Goal: Task Accomplishment & Management: Manage account settings

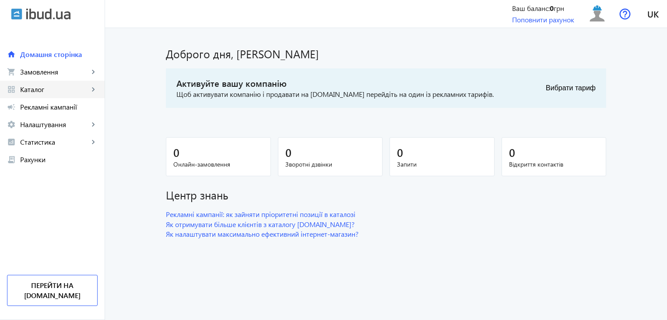
click at [93, 88] on mat-icon "keyboard_arrow_right" at bounding box center [93, 89] width 9 height 9
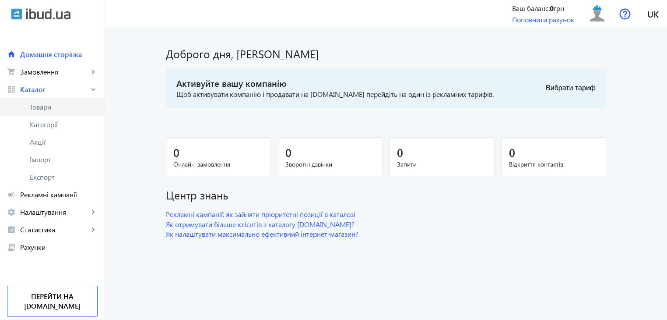
click at [55, 102] on span "Товари" at bounding box center [64, 106] width 68 height 9
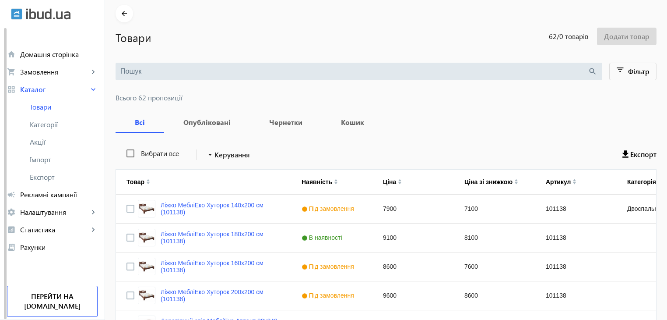
scroll to position [88, 0]
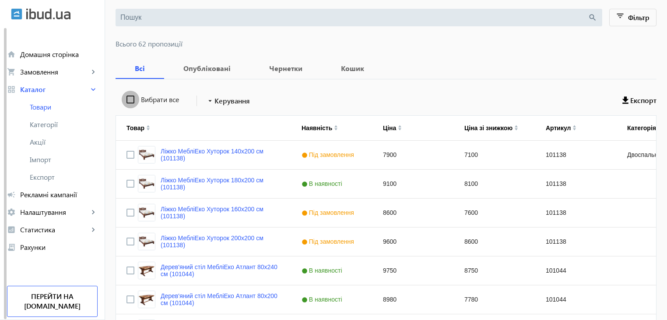
click at [126, 100] on input "Вибрати все" at bounding box center [131, 100] width 18 height 18
checkbox input "true"
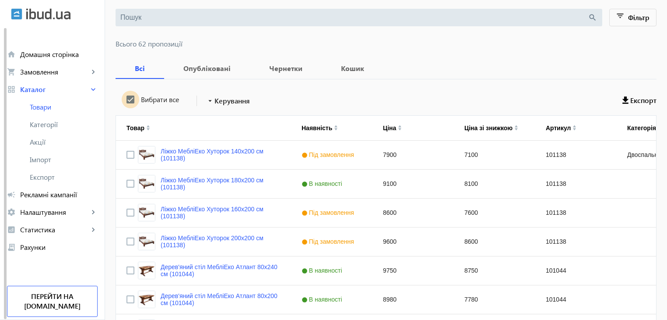
checkbox input "true"
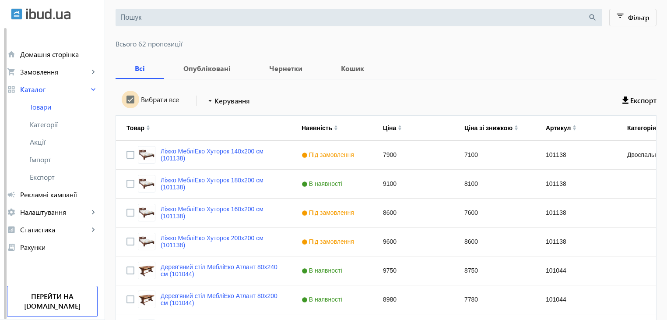
checkbox input "true"
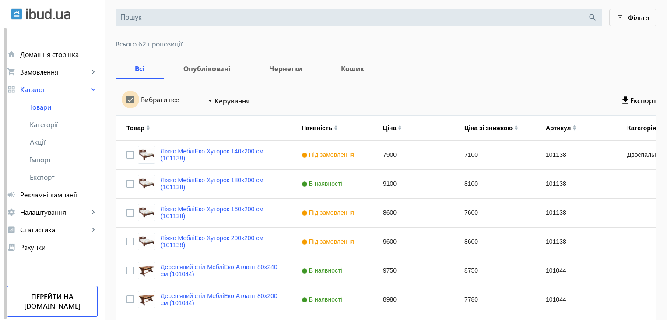
checkbox input "true"
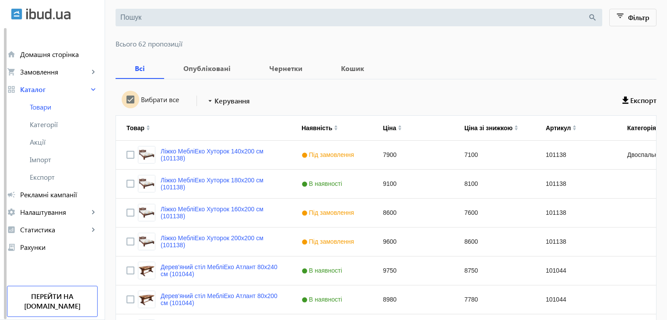
checkbox input "true"
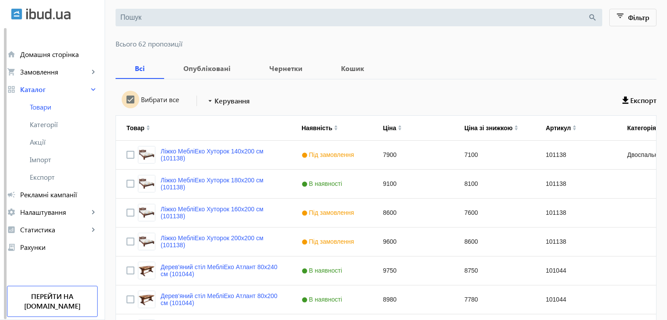
checkbox input "true"
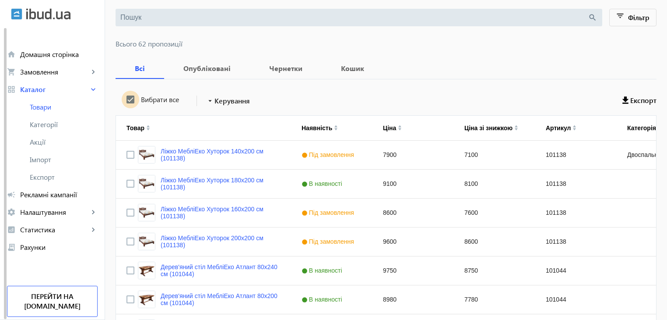
checkbox input "true"
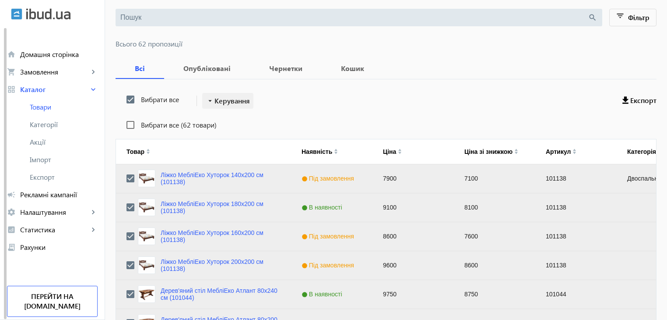
click at [222, 99] on span "Керування" at bounding box center [232, 100] width 35 height 11
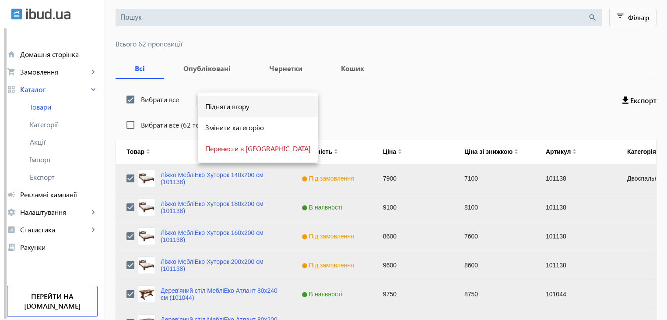
click at [222, 106] on span "Підняти вгору" at bounding box center [258, 106] width 106 height 7
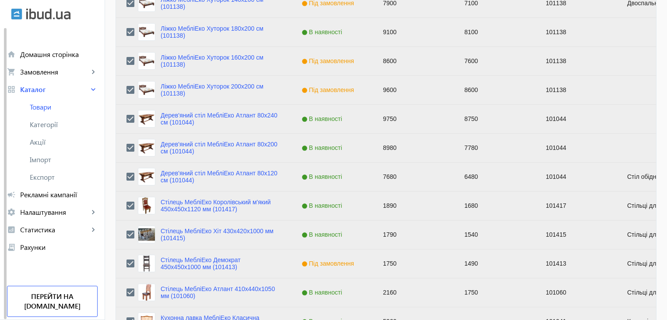
scroll to position [0, 0]
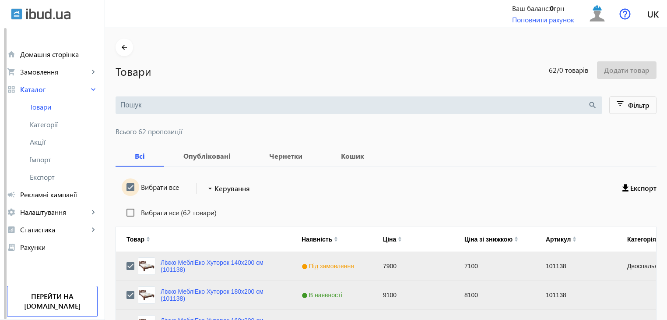
click at [127, 187] on input "Вибрати все" at bounding box center [131, 187] width 18 height 18
checkbox input "false"
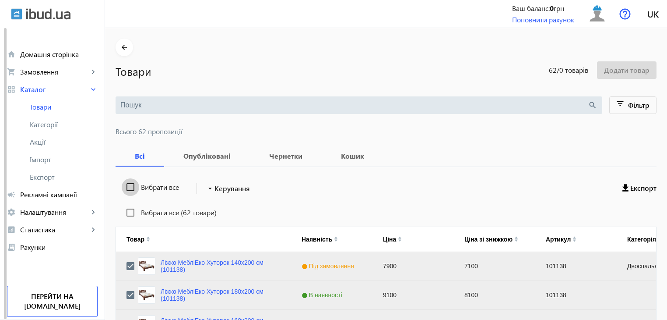
checkbox input "false"
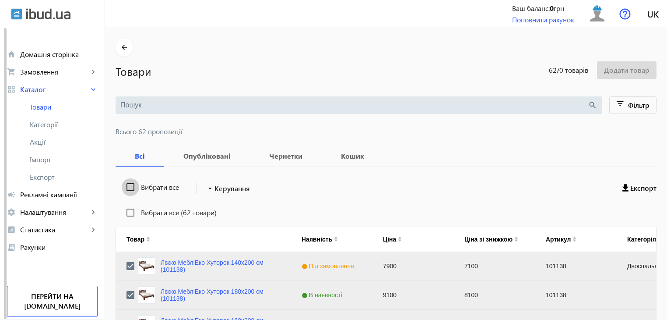
checkbox input "false"
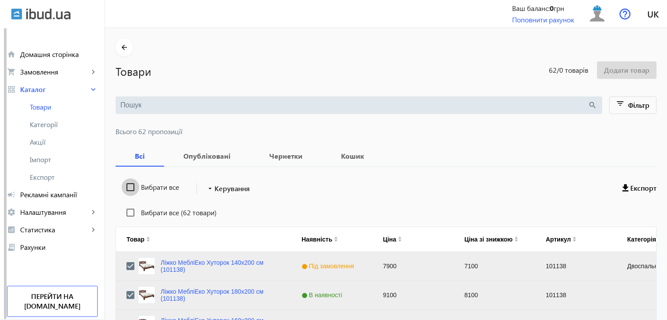
checkbox input "false"
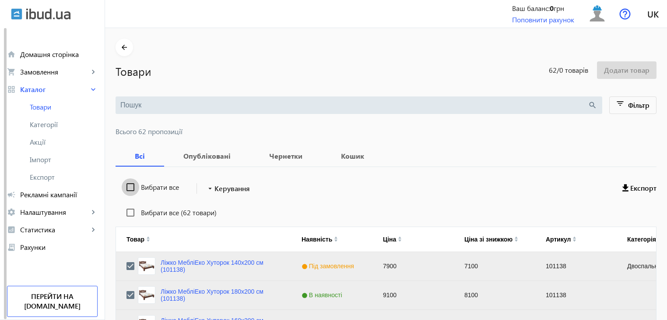
checkbox input "false"
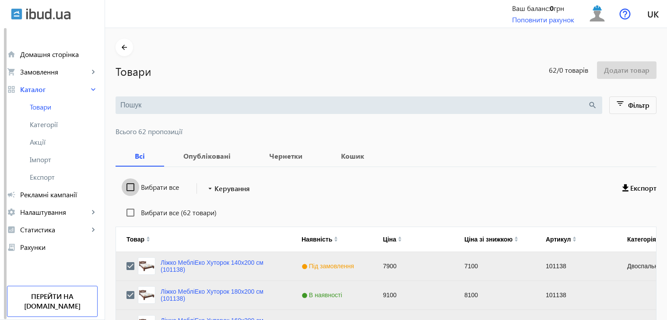
checkbox input "false"
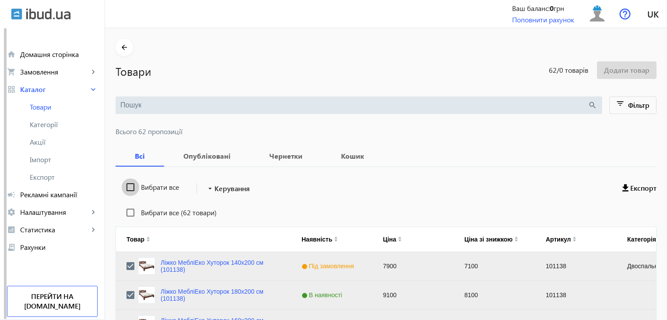
checkbox input "false"
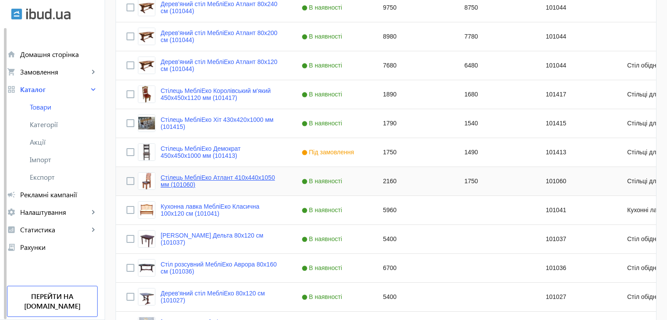
scroll to position [394, 0]
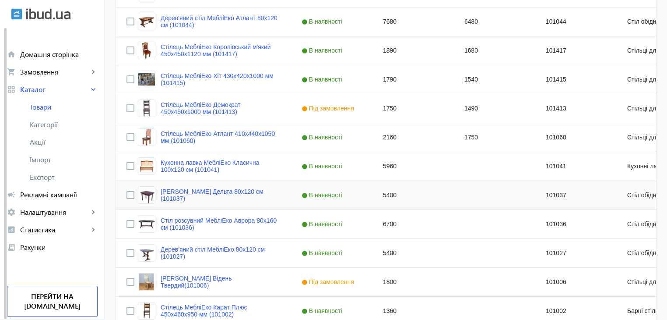
click at [382, 195] on div "5400" at bounding box center [413, 195] width 81 height 28
click at [245, 195] on link "[PERSON_NAME] Дельта 80х120 см (101037)" at bounding box center [221, 195] width 120 height 14
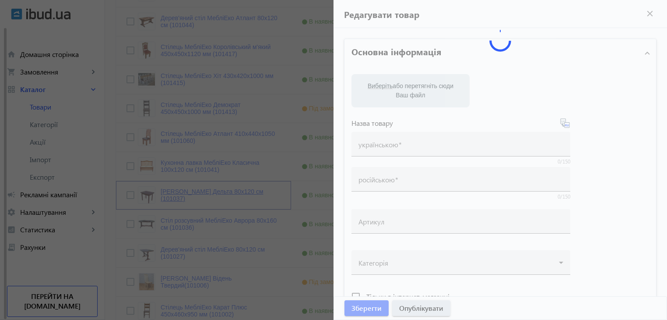
type input "[PERSON_NAME] Дельта 80х120 см (101037)"
type input "Стол МеблиЭко Дельта 80х120 см (101037)"
type input "101037"
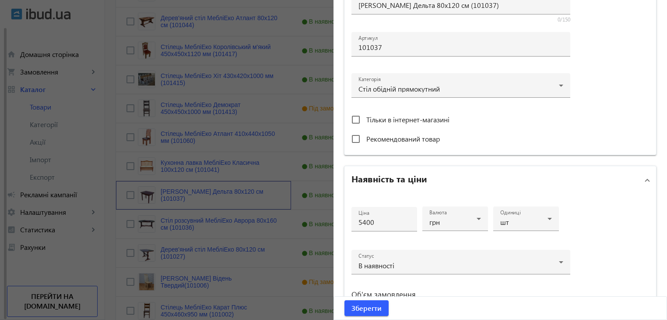
scroll to position [307, 0]
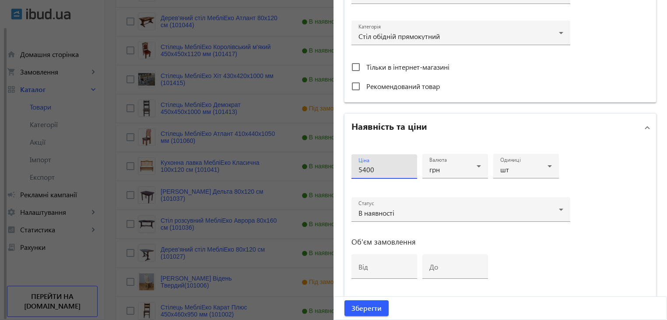
click at [364, 168] on input "5400" at bounding box center [385, 169] width 52 height 9
type input "5900"
click at [368, 305] on span "Зберегти" at bounding box center [367, 308] width 30 height 10
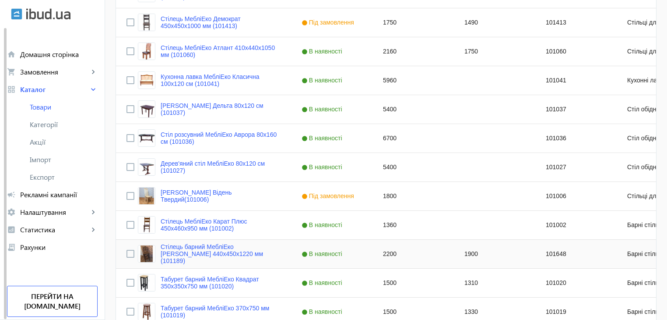
scroll to position [482, 0]
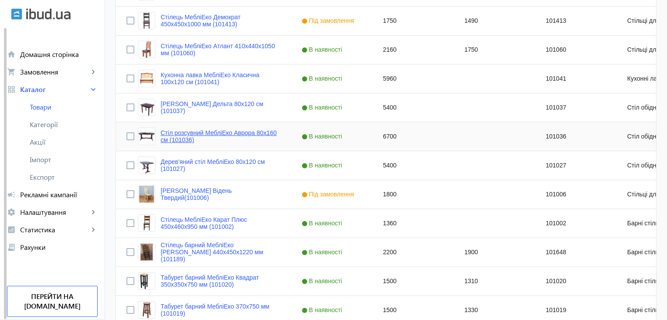
click at [253, 134] on link "Стіл розсувний МебліЕко Аврора 80х160 см (101036)" at bounding box center [221, 136] width 120 height 14
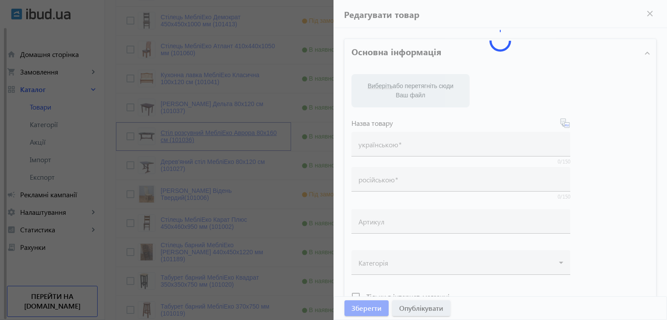
type input "Стіл розсувний МебліЕко Аврора 80х160 см (101036)"
type input "Стол раздвижной МеблиЭко Аврора 80х160 см (101036)"
type input "101036"
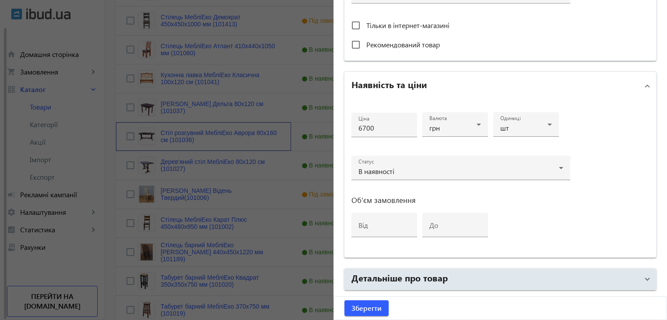
scroll to position [350, 0]
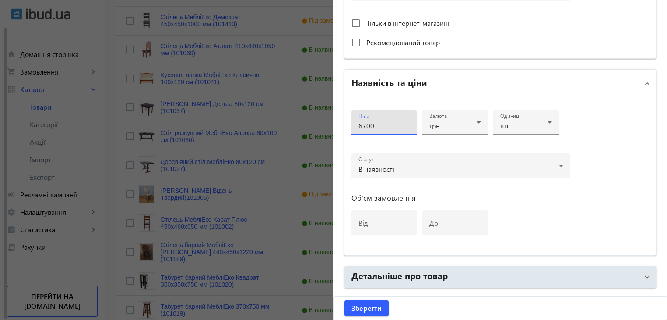
click at [375, 122] on input "6700" at bounding box center [385, 125] width 52 height 9
type input "7200"
click at [362, 305] on span "Зберегти" at bounding box center [367, 308] width 30 height 10
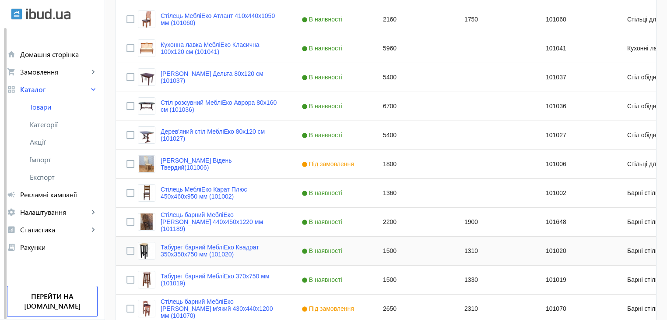
scroll to position [526, 0]
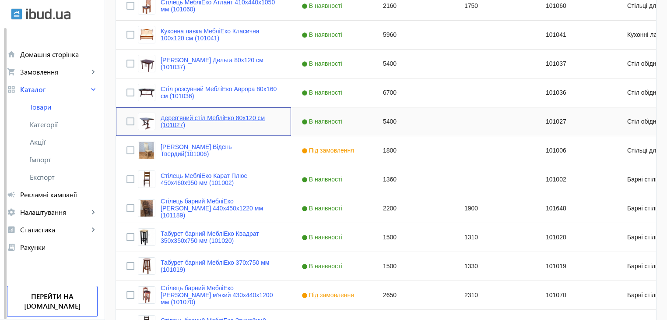
click at [161, 122] on link "Дерев'яний стіл МебліЕко 80х120 см (101027)" at bounding box center [221, 121] width 120 height 14
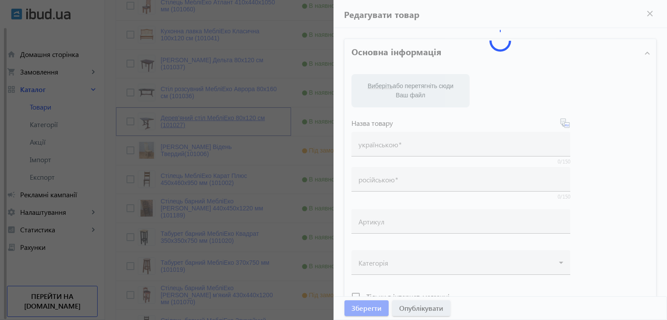
type input "Дерев'яний стіл МебліЕко 80х120 см (101027)"
type input "Деревянный стол МеблиЭко 80х120 см (101027)"
type input "101027"
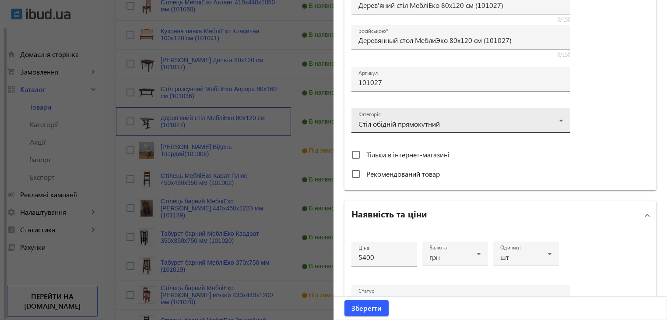
scroll to position [307, 0]
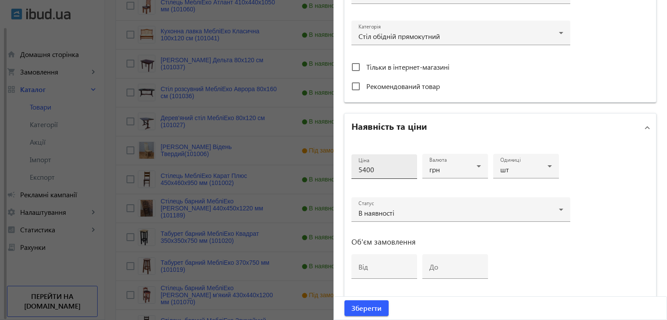
click at [363, 167] on input "5400" at bounding box center [385, 169] width 52 height 9
type input "5900"
click at [368, 307] on span "Зберегти" at bounding box center [367, 308] width 30 height 10
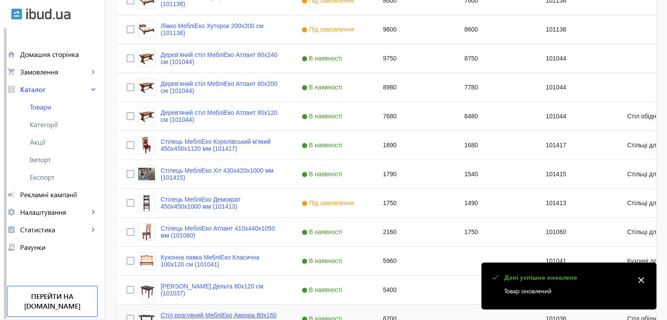
scroll to position [219, 0]
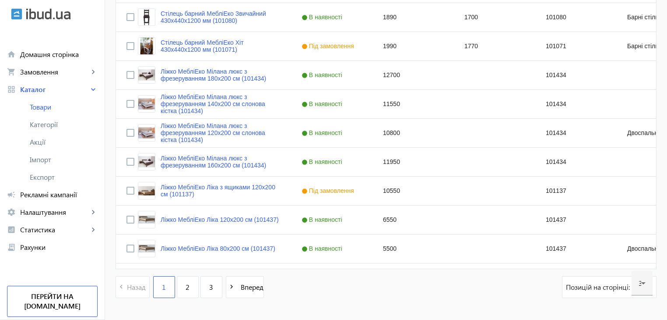
scroll to position [859, 0]
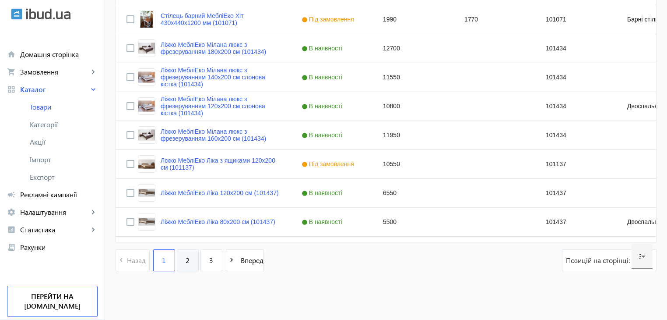
click at [186, 258] on link "2" at bounding box center [188, 260] width 22 height 22
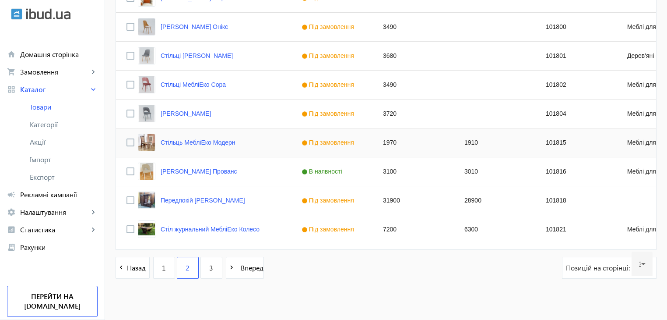
scroll to position [859, 0]
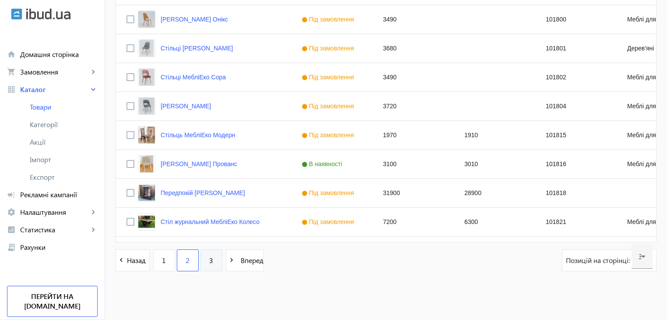
click at [209, 259] on span "3" at bounding box center [211, 260] width 4 height 10
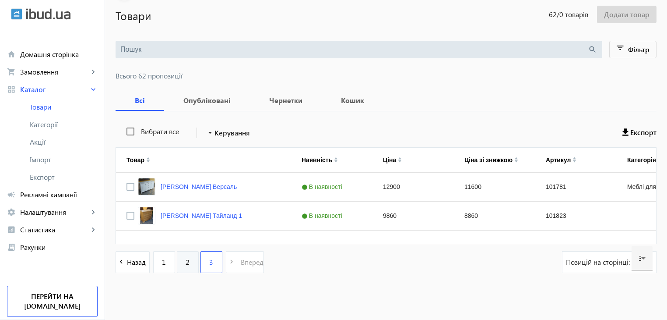
scroll to position [57, 0]
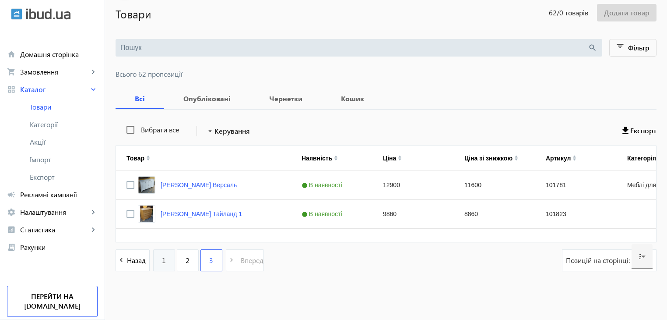
click at [162, 256] on span "1" at bounding box center [164, 260] width 4 height 10
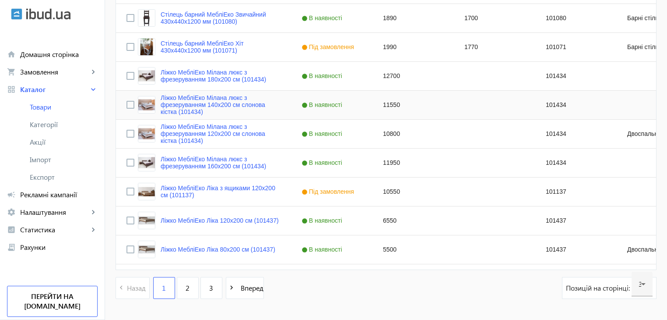
scroll to position [832, 0]
click at [186, 283] on span "2" at bounding box center [188, 287] width 4 height 10
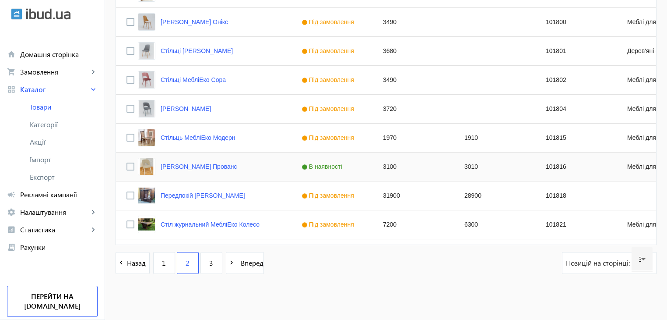
scroll to position [859, 0]
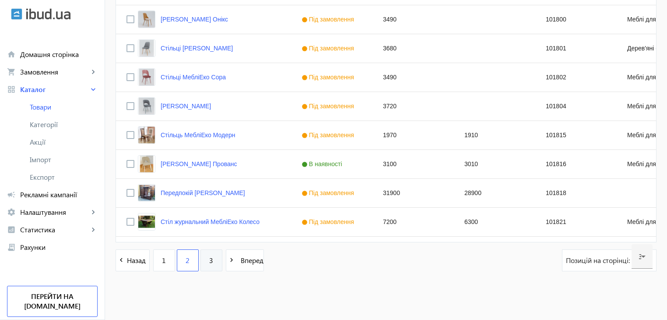
click at [210, 262] on link "3" at bounding box center [212, 260] width 22 height 22
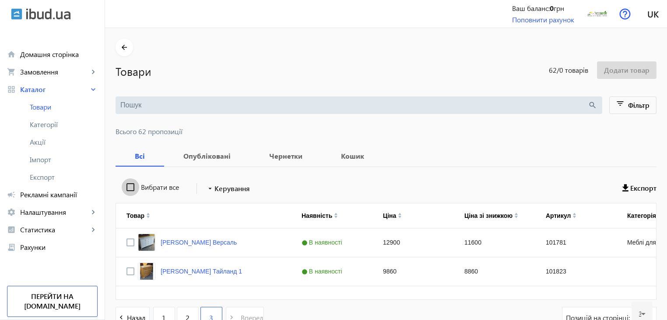
click at [124, 188] on input "Вибрати все" at bounding box center [131, 187] width 18 height 18
checkbox input "true"
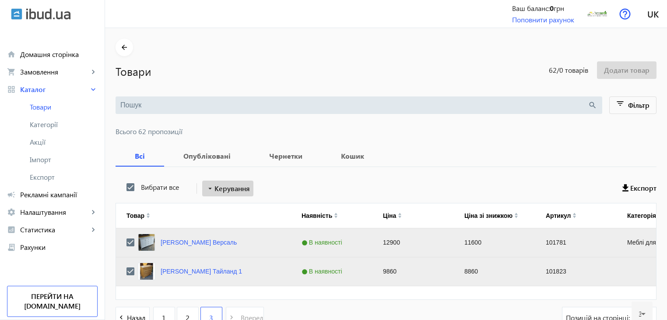
click at [209, 191] on mat-icon "arrow_drop_down" at bounding box center [210, 188] width 9 height 9
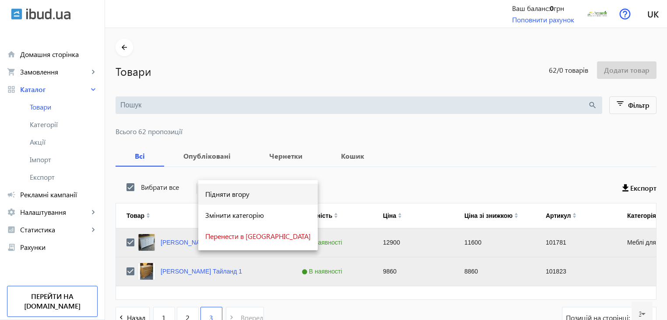
click at [214, 198] on span "Підняти вгору" at bounding box center [258, 194] width 106 height 7
